Goal: Find specific page/section: Find specific page/section

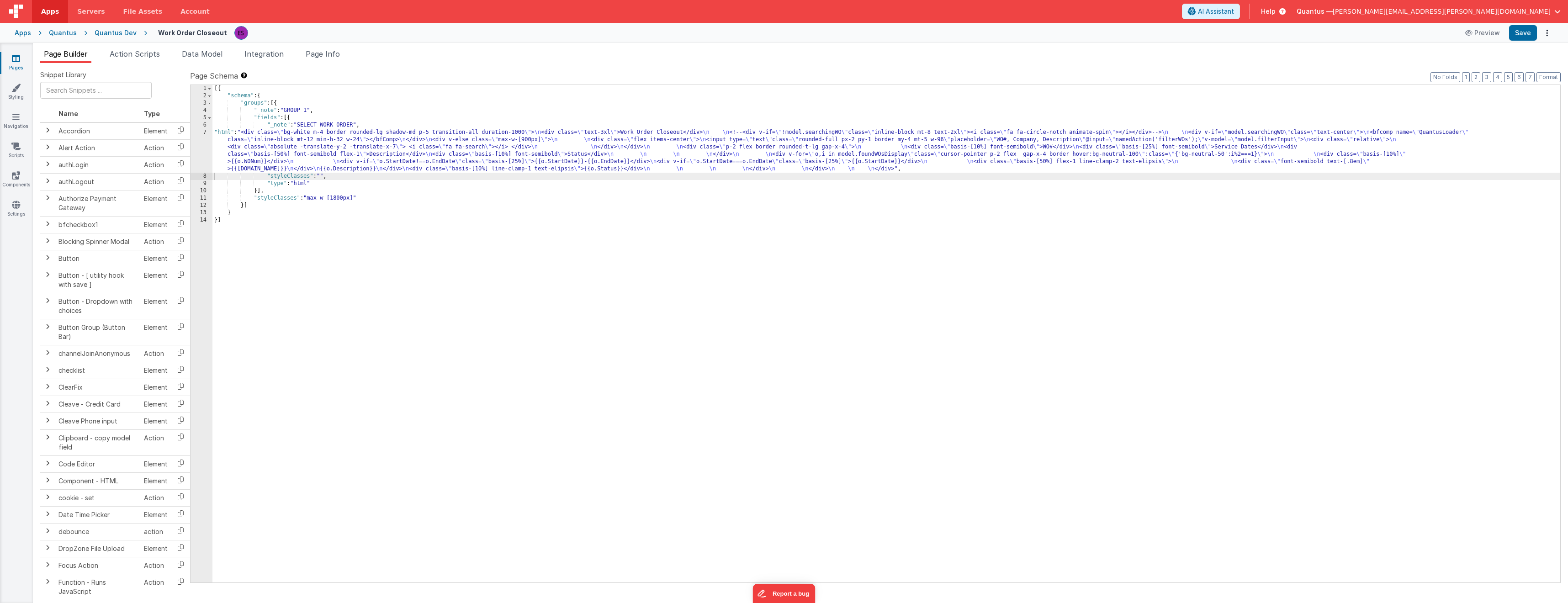
click at [876, 304] on div "[{ "schema" : { "groups" : [{ "_note" : "GROUP 1" , "fields" : [{ "_note" : "SE…" at bounding box center [886, 341] width 1348 height 512
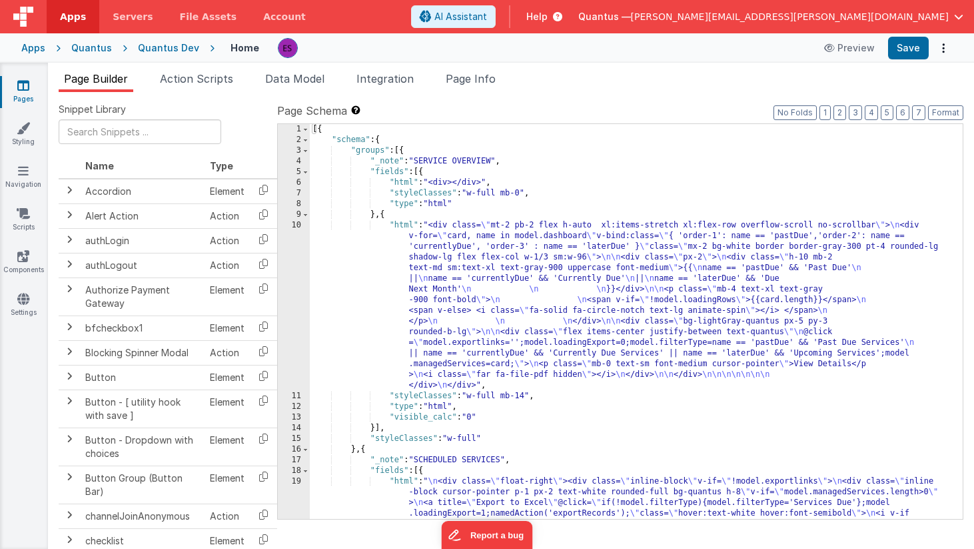
click at [21, 86] on icon at bounding box center [23, 85] width 12 height 13
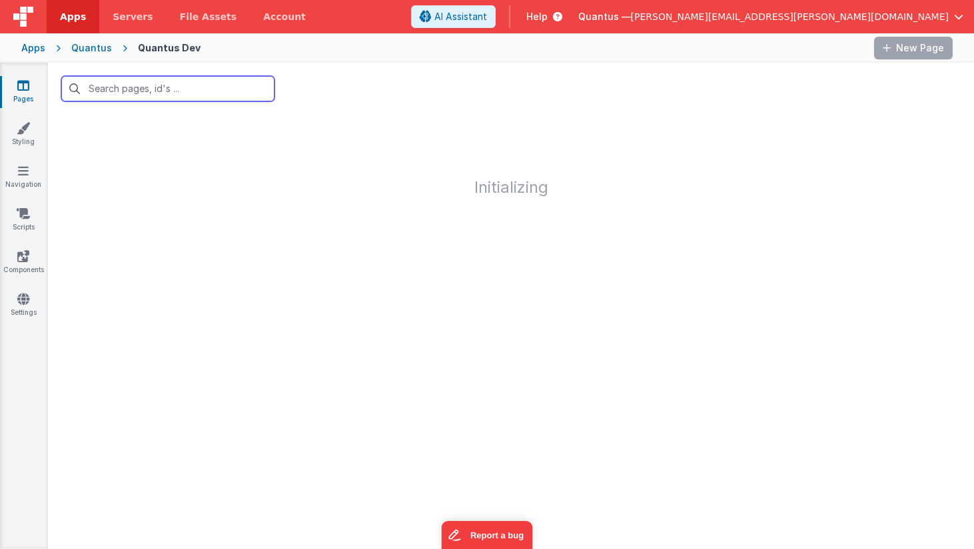
click at [112, 85] on input "text" at bounding box center [167, 88] width 213 height 25
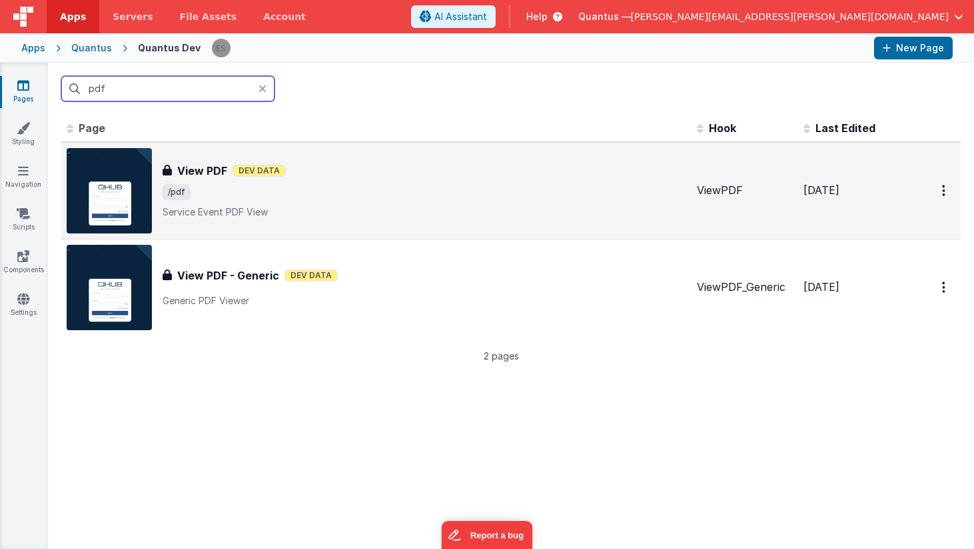
type input "pdf"
click at [219, 192] on span "/pdf" at bounding box center [425, 192] width 524 height 16
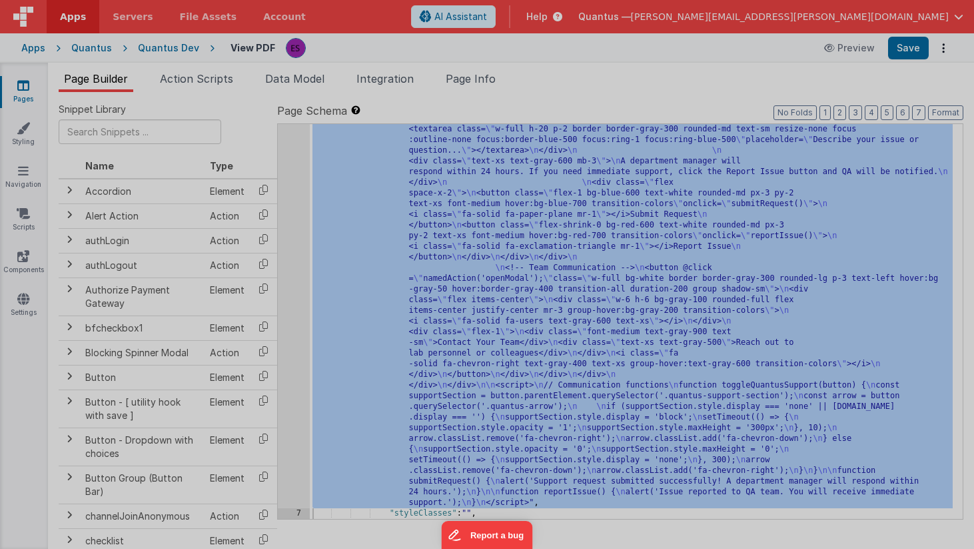
scroll to position [1056, 0]
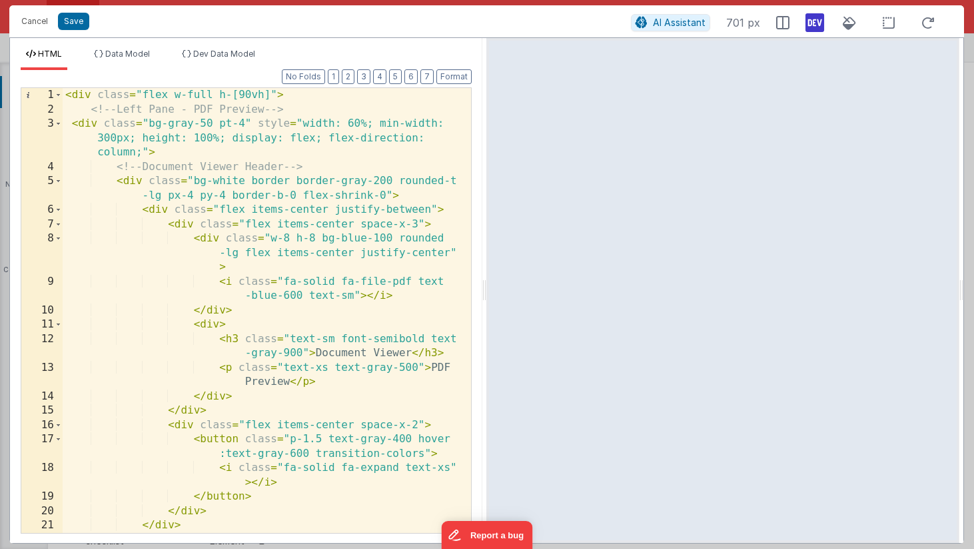
click at [165, 140] on div "< div class = "flex w-full h-[90vh]" > <!-- Left Pane - PDF Preview --> < div c…" at bounding box center [262, 324] width 399 height 473
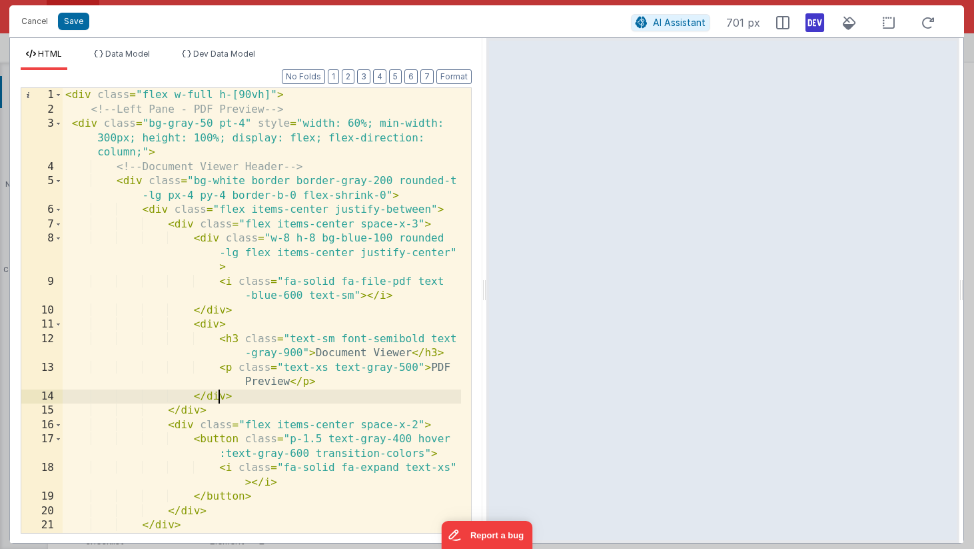
click at [217, 393] on div "< div class = "flex w-full h-[90vh]" > <!-- Left Pane - PDF Preview --> < div c…" at bounding box center [262, 324] width 399 height 473
click at [245, 123] on div "< div class = "flex w-full h-[90vh]" > <!-- Left Pane - PDF Preview --> < div c…" at bounding box center [262, 324] width 399 height 473
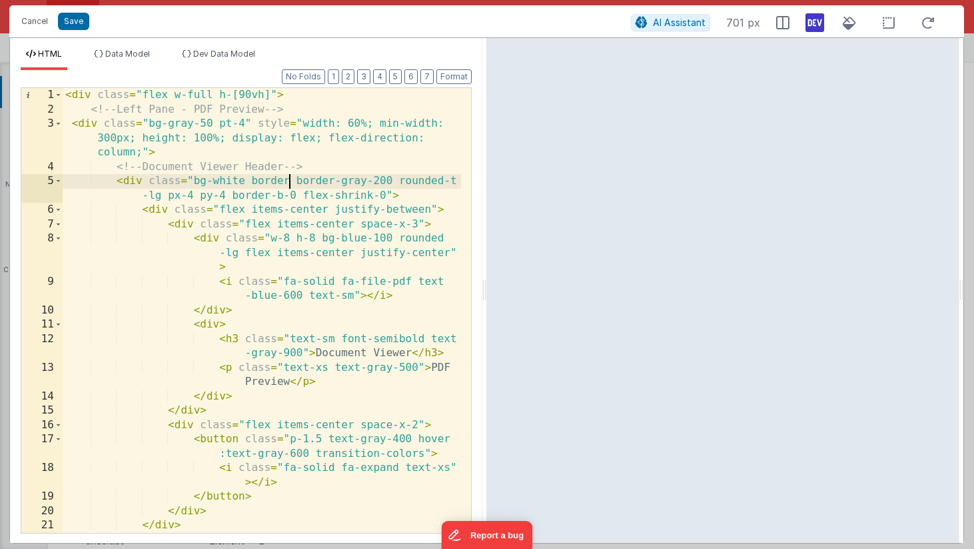
click at [289, 181] on div "< div class = "flex w-full h-[90vh]" > <!-- Left Pane - PDF Preview --> < div c…" at bounding box center [262, 324] width 399 height 473
click at [138, 211] on div "< div class = "flex w-full h-[90vh]" > <!-- Left Pane - PDF Preview --> < div c…" at bounding box center [262, 324] width 399 height 473
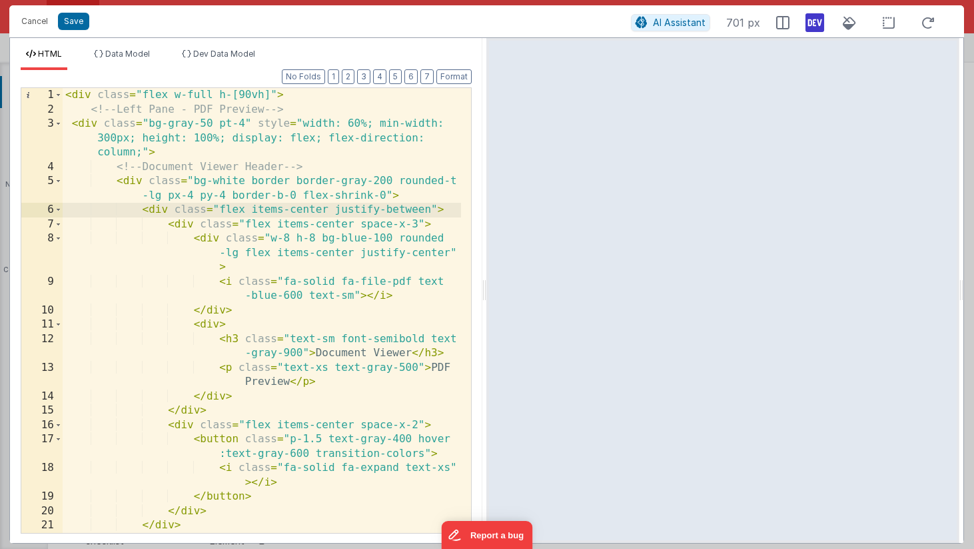
click at [416, 225] on div "< div class = "flex w-full h-[90vh]" > <!-- Left Pane - PDF Preview --> < div c…" at bounding box center [262, 324] width 399 height 473
